Goal: Task Accomplishment & Management: Use online tool/utility

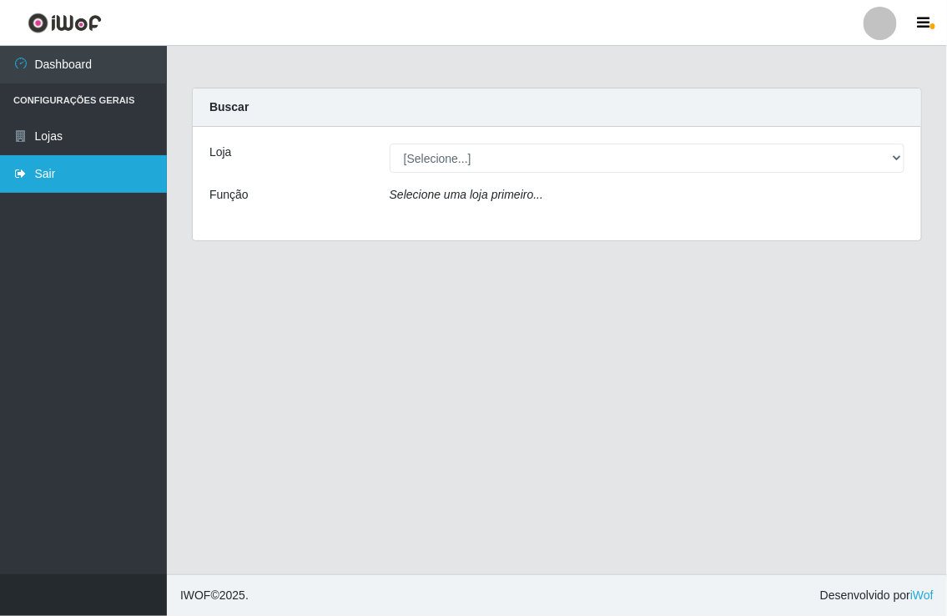
click at [62, 173] on link "Sair" at bounding box center [83, 174] width 167 height 38
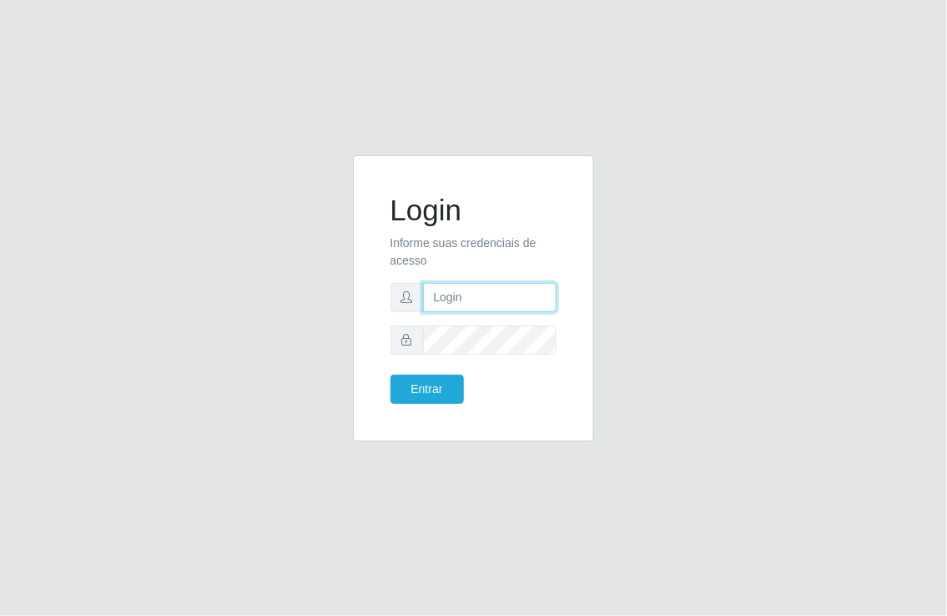
click at [465, 304] on input "text" at bounding box center [490, 297] width 134 height 29
type input "[EMAIL_ADDRESS][DOMAIN_NAME]"
click at [390, 375] on button "Entrar" at bounding box center [426, 389] width 73 height 29
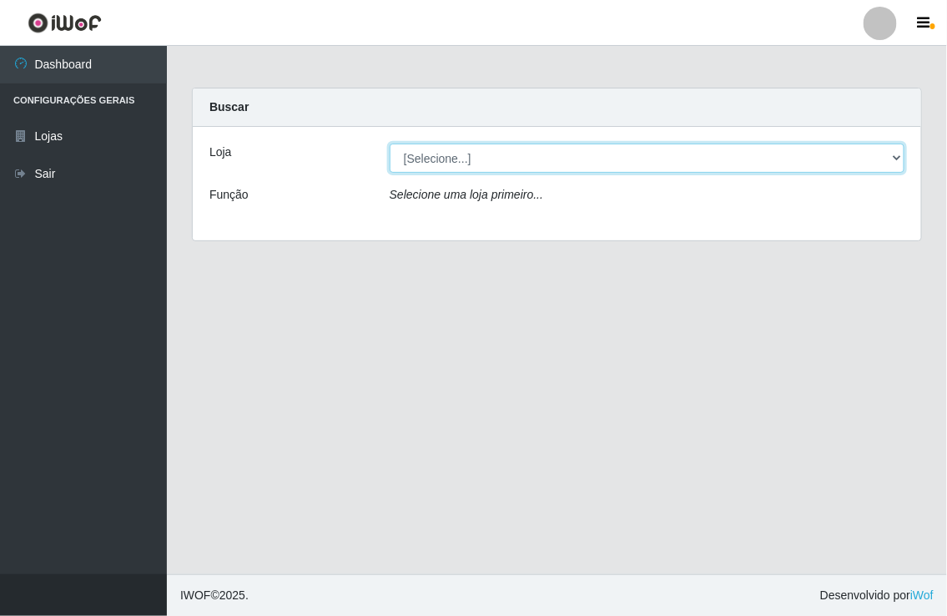
click at [898, 160] on select "[Selecione...] Nordestão - [GEOGRAPHIC_DATA]" at bounding box center [647, 157] width 515 height 29
select select "454"
click at [390, 143] on select "[Selecione...] Nordestão - [GEOGRAPHIC_DATA]" at bounding box center [647, 157] width 515 height 29
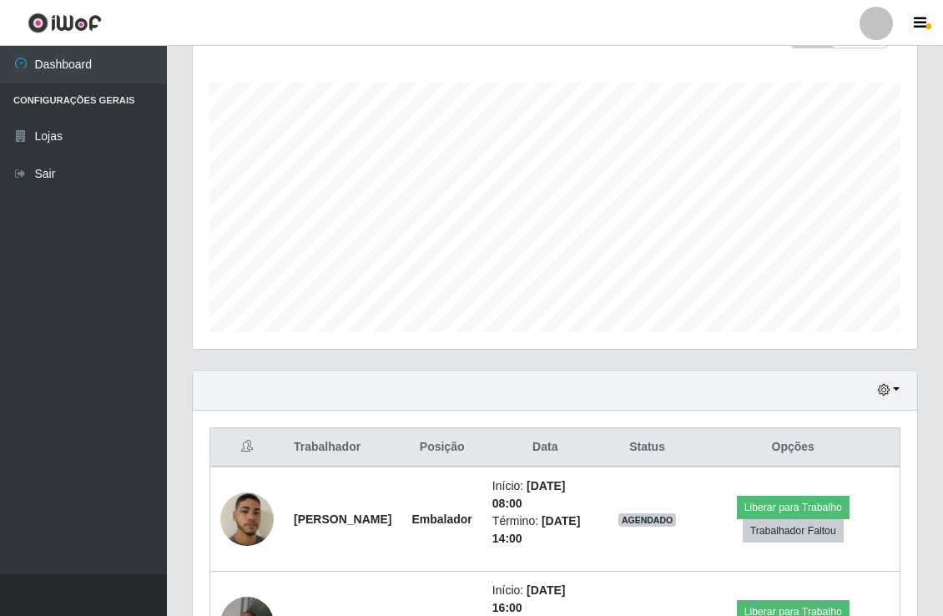
scroll to position [370, 0]
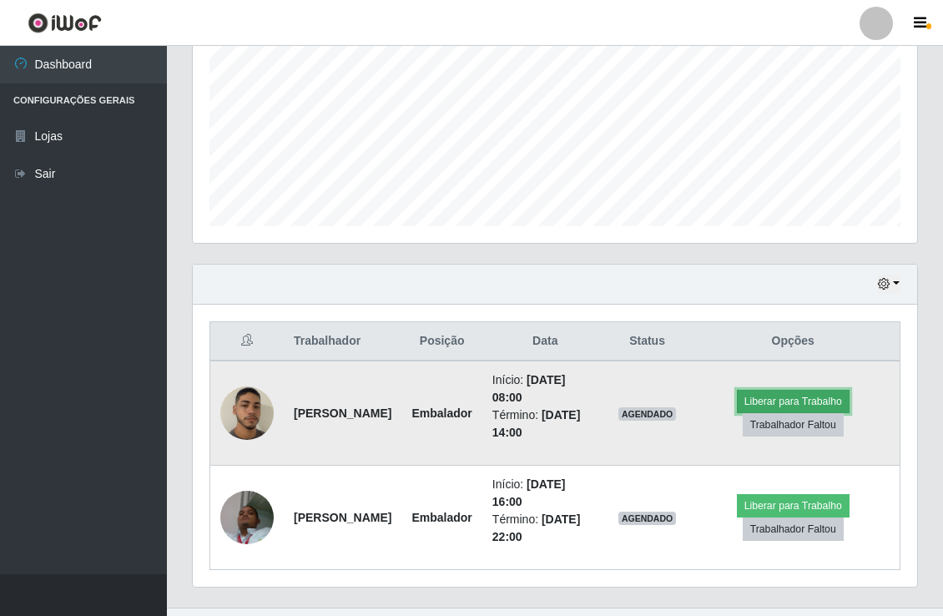
click at [812, 395] on button "Liberar para Trabalho" at bounding box center [793, 401] width 113 height 23
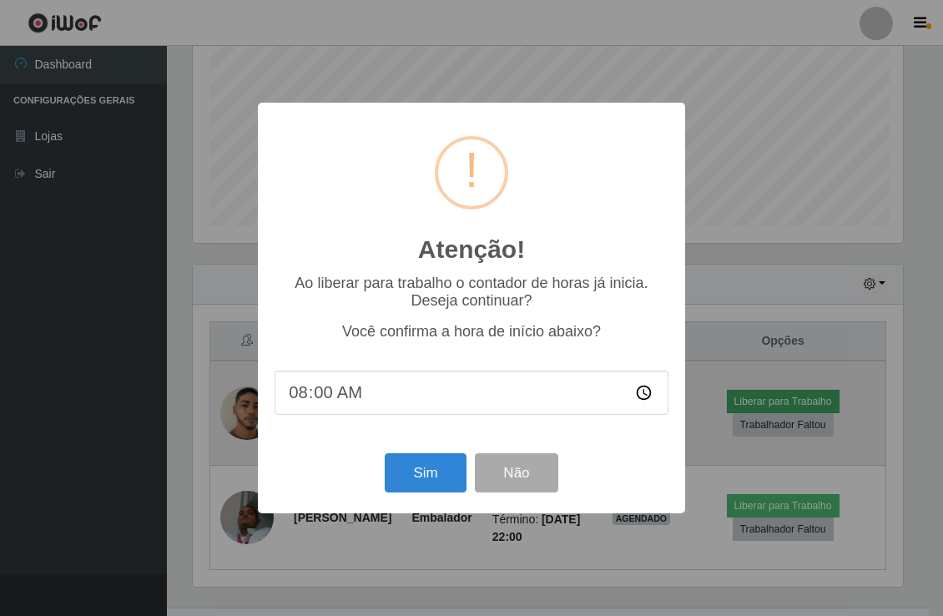
scroll to position [345, 713]
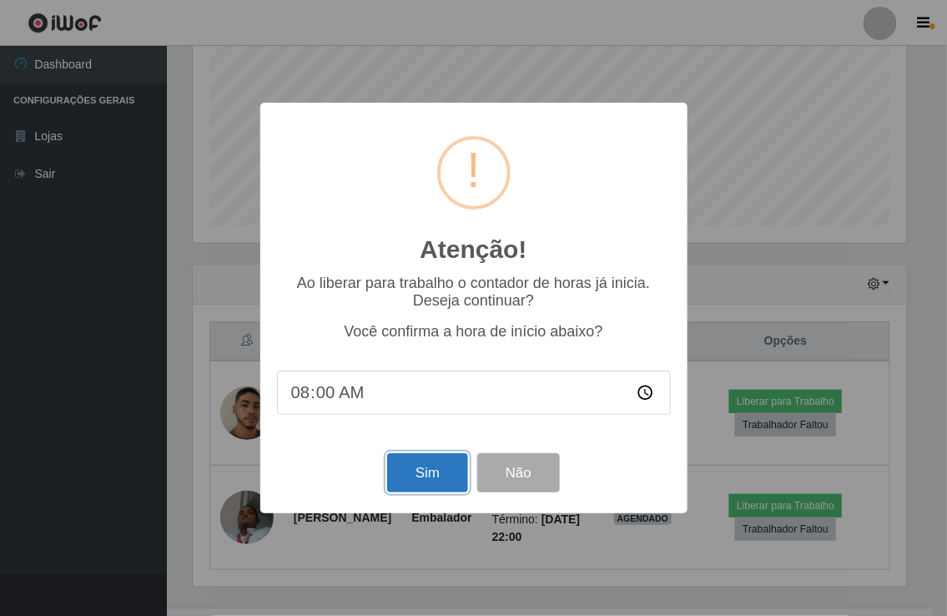
click at [410, 469] on button "Sim" at bounding box center [427, 472] width 81 height 39
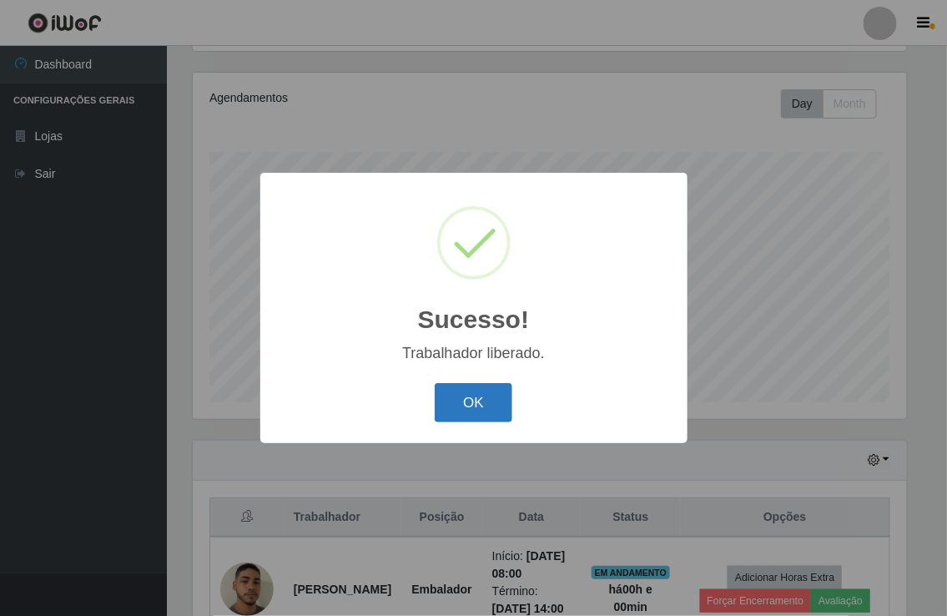
click at [478, 392] on button "OK" at bounding box center [474, 402] width 78 height 39
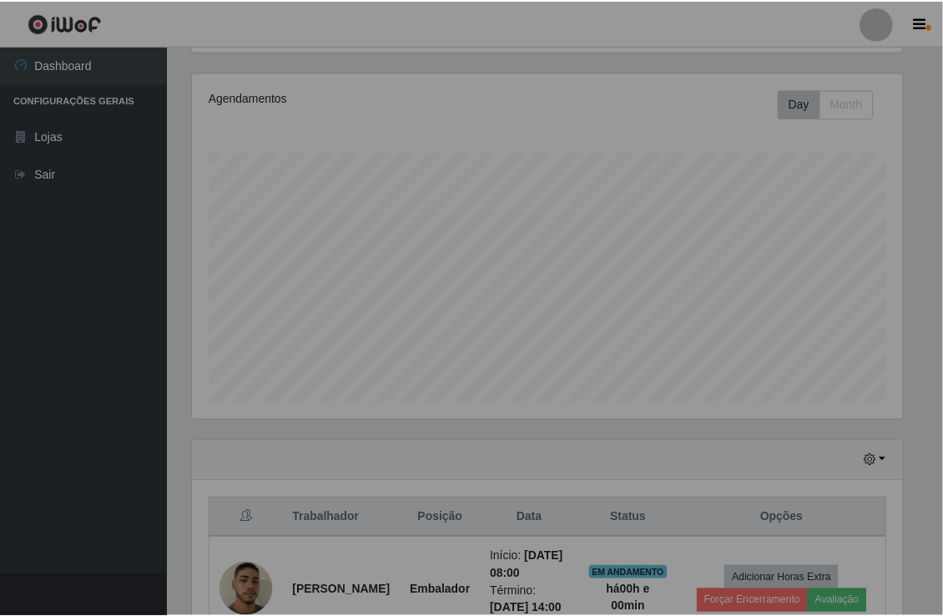
scroll to position [345, 723]
